Goal: Information Seeking & Learning: Understand process/instructions

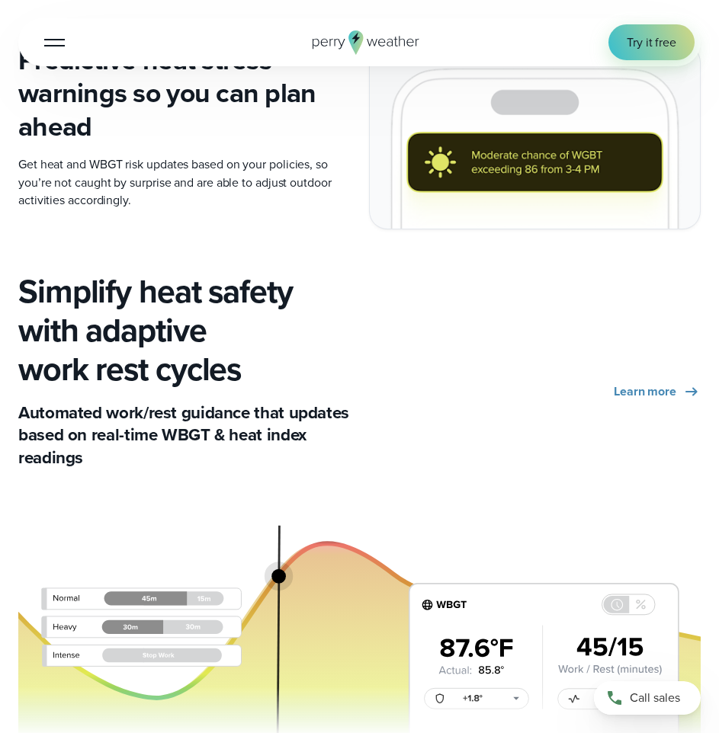
scroll to position [2896, 0]
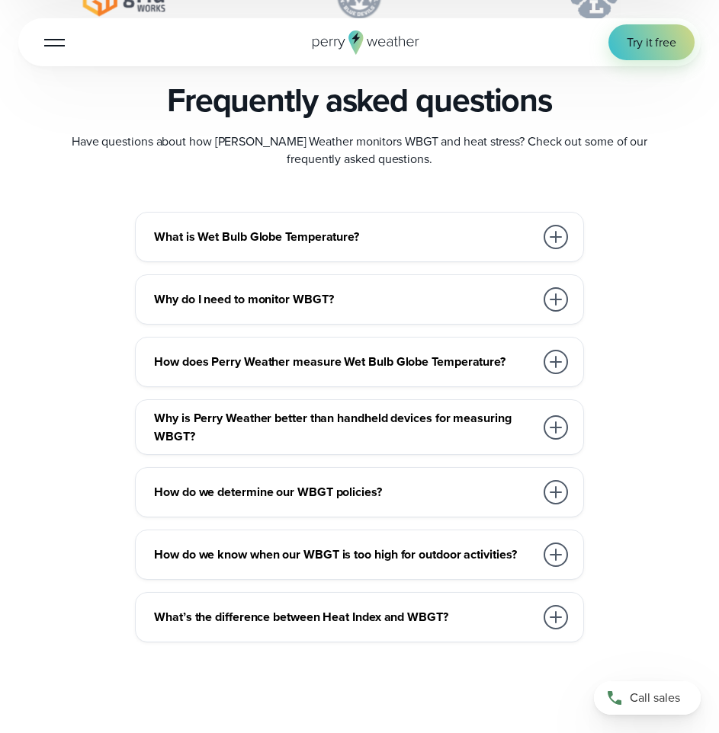
scroll to position [4496, 0]
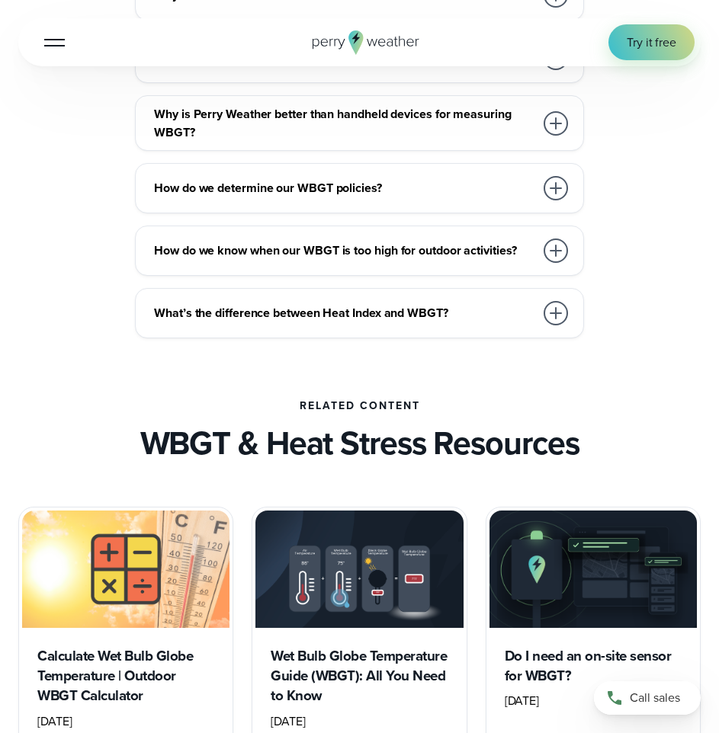
click at [547, 196] on div at bounding box center [555, 188] width 24 height 24
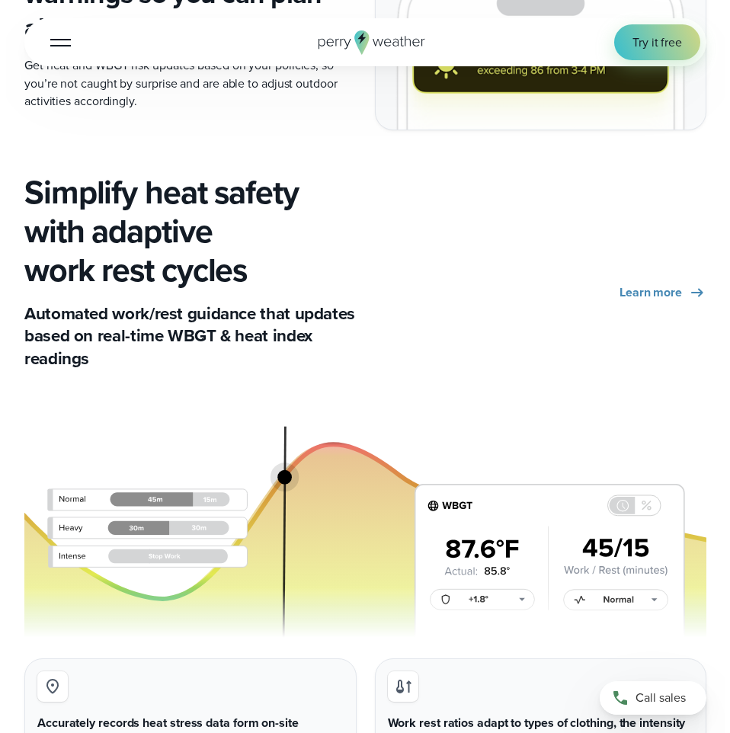
scroll to position [2667, 0]
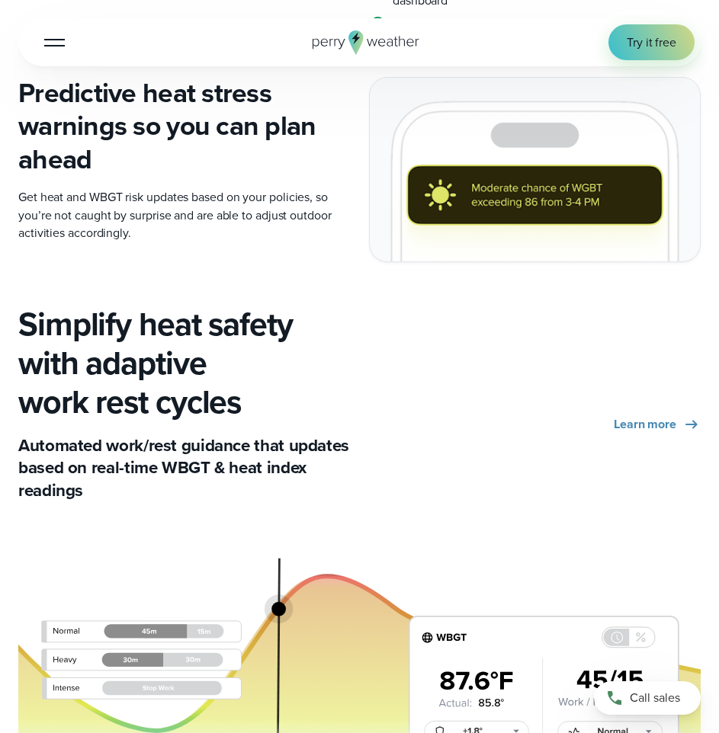
click at [65, 41] on button "Open Menu" at bounding box center [55, 42] width 36 height 36
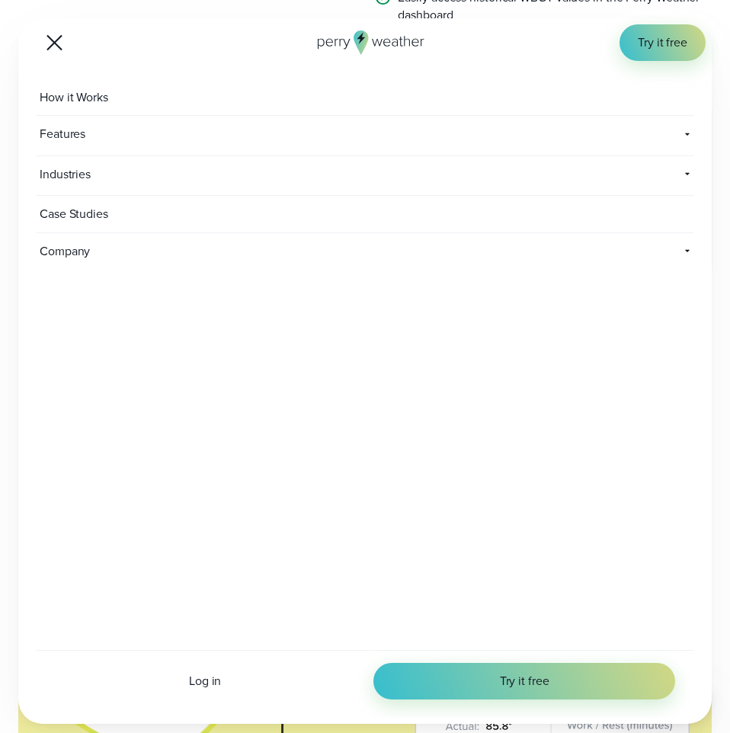
click at [89, 127] on span "Features" at bounding box center [166, 134] width 259 height 37
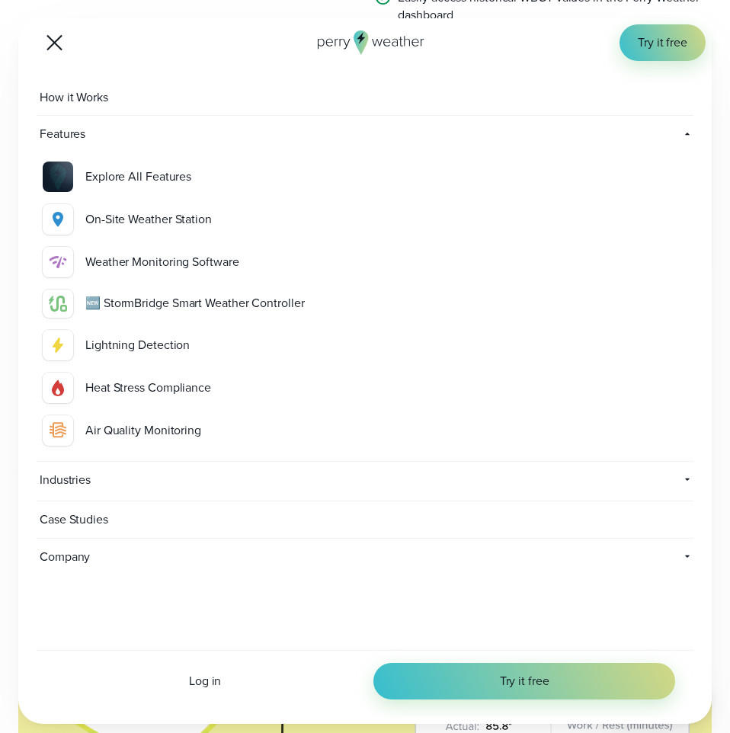
click at [124, 94] on link "How it Works" at bounding box center [365, 97] width 657 height 37
